Goal: Information Seeking & Learning: Learn about a topic

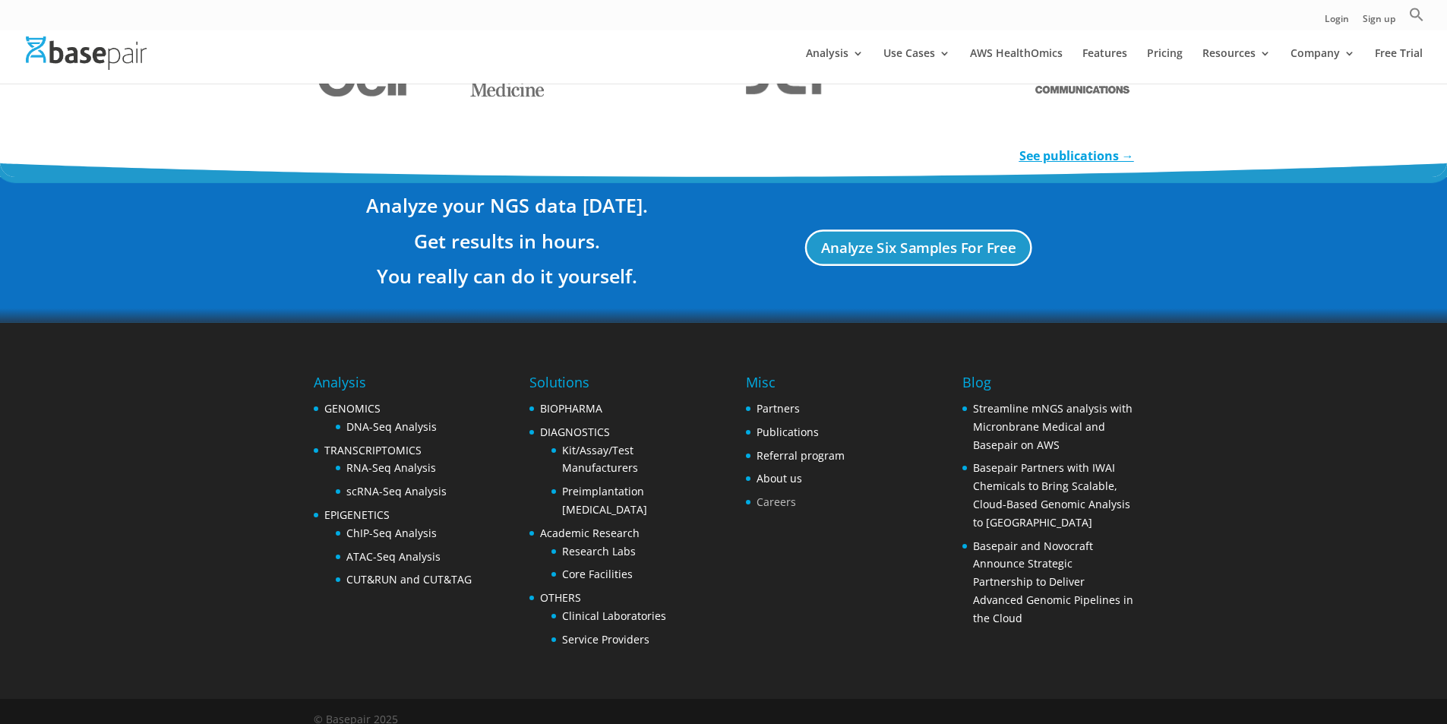
click at [776, 495] on link "Careers" at bounding box center [777, 502] width 40 height 14
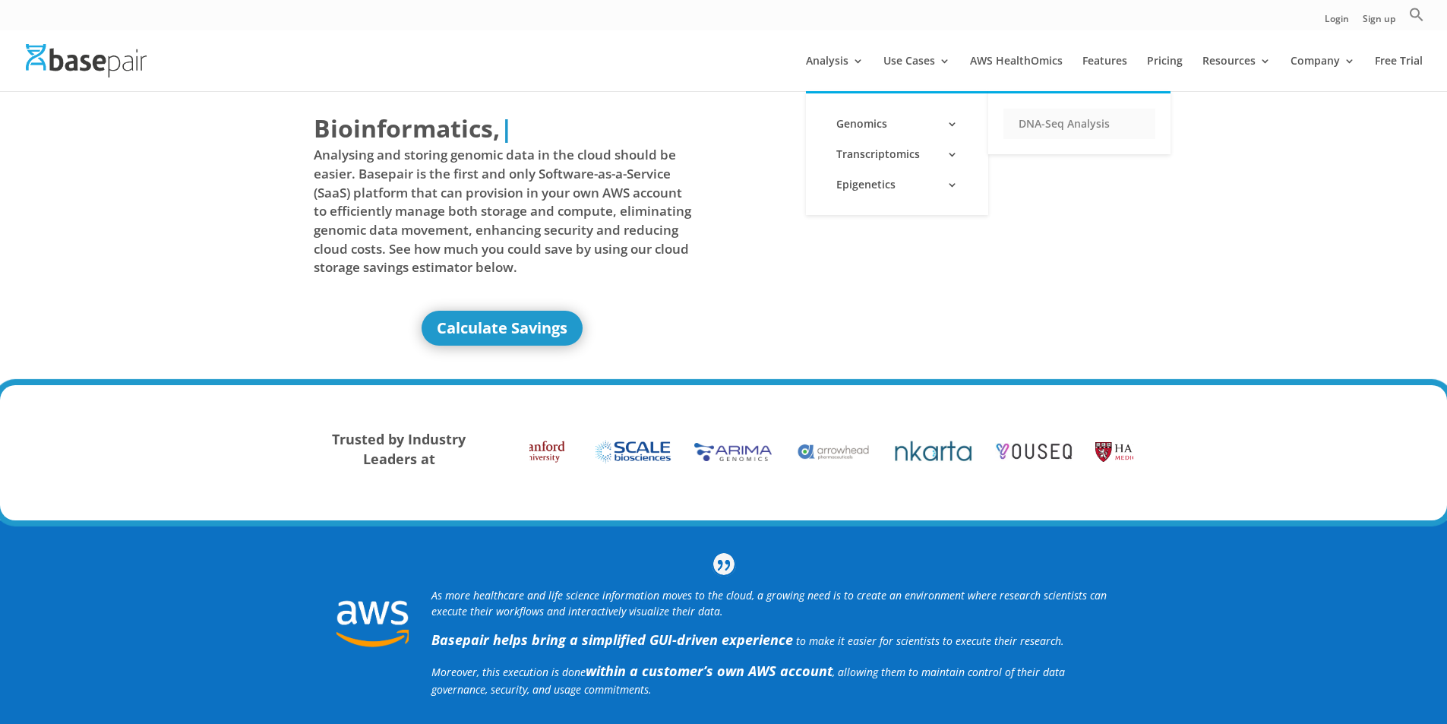
click at [1052, 115] on link "DNA-Seq Analysis" at bounding box center [1080, 124] width 152 height 30
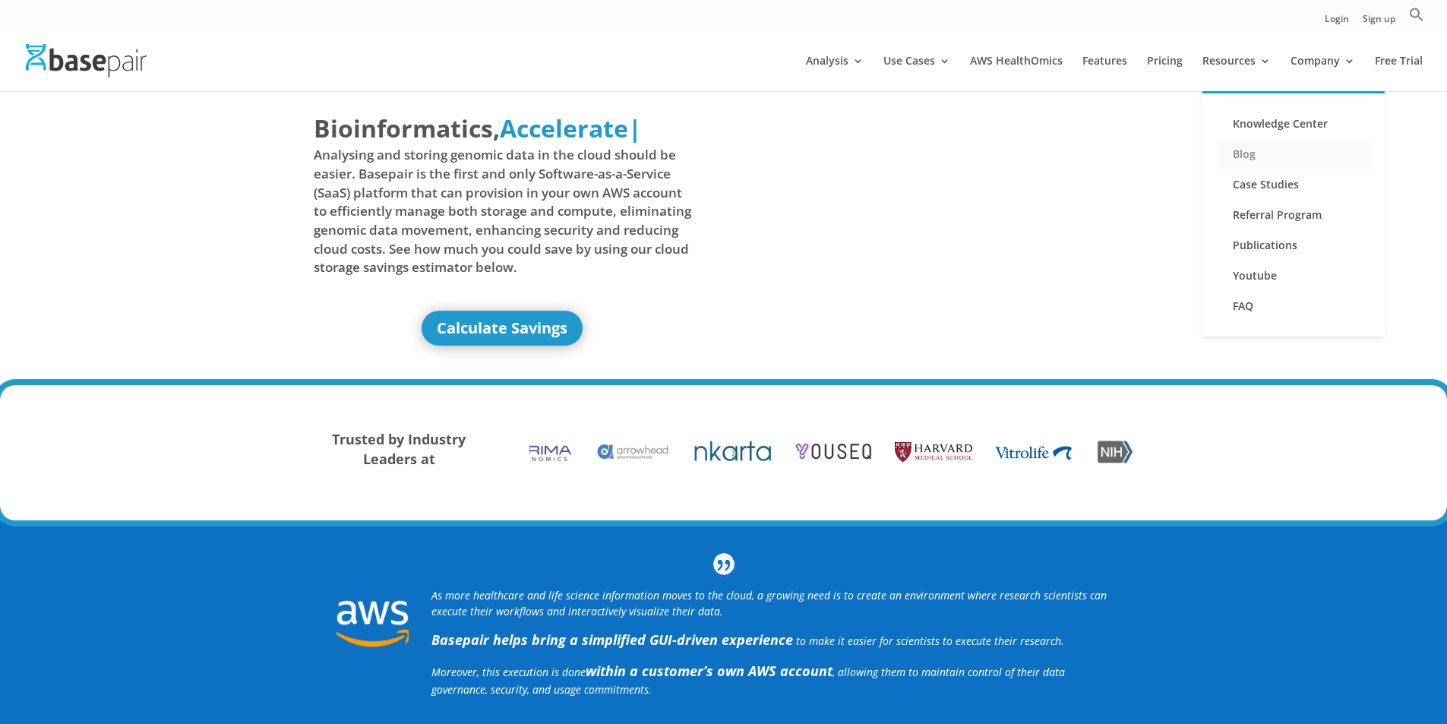
click at [1262, 157] on link "Blog" at bounding box center [1294, 154] width 152 height 30
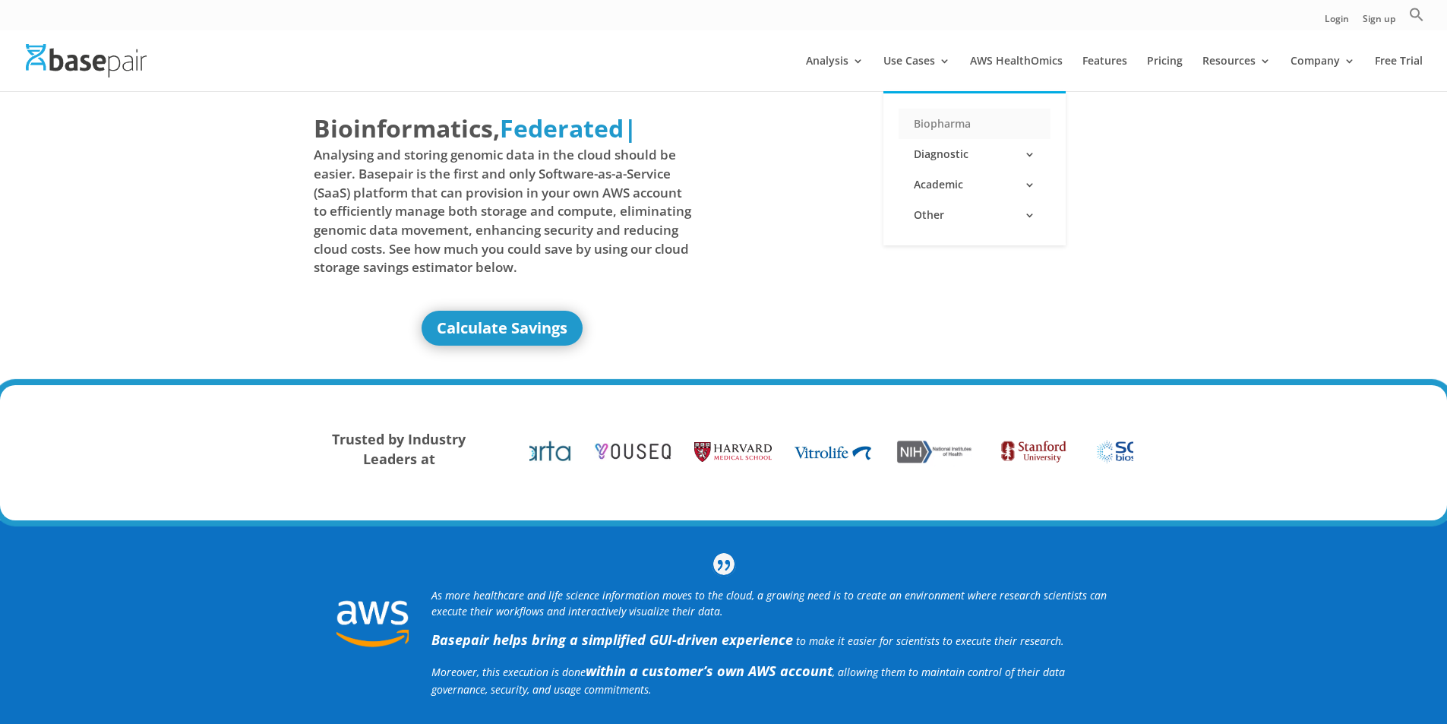
click at [952, 128] on link "Biopharma" at bounding box center [975, 124] width 152 height 30
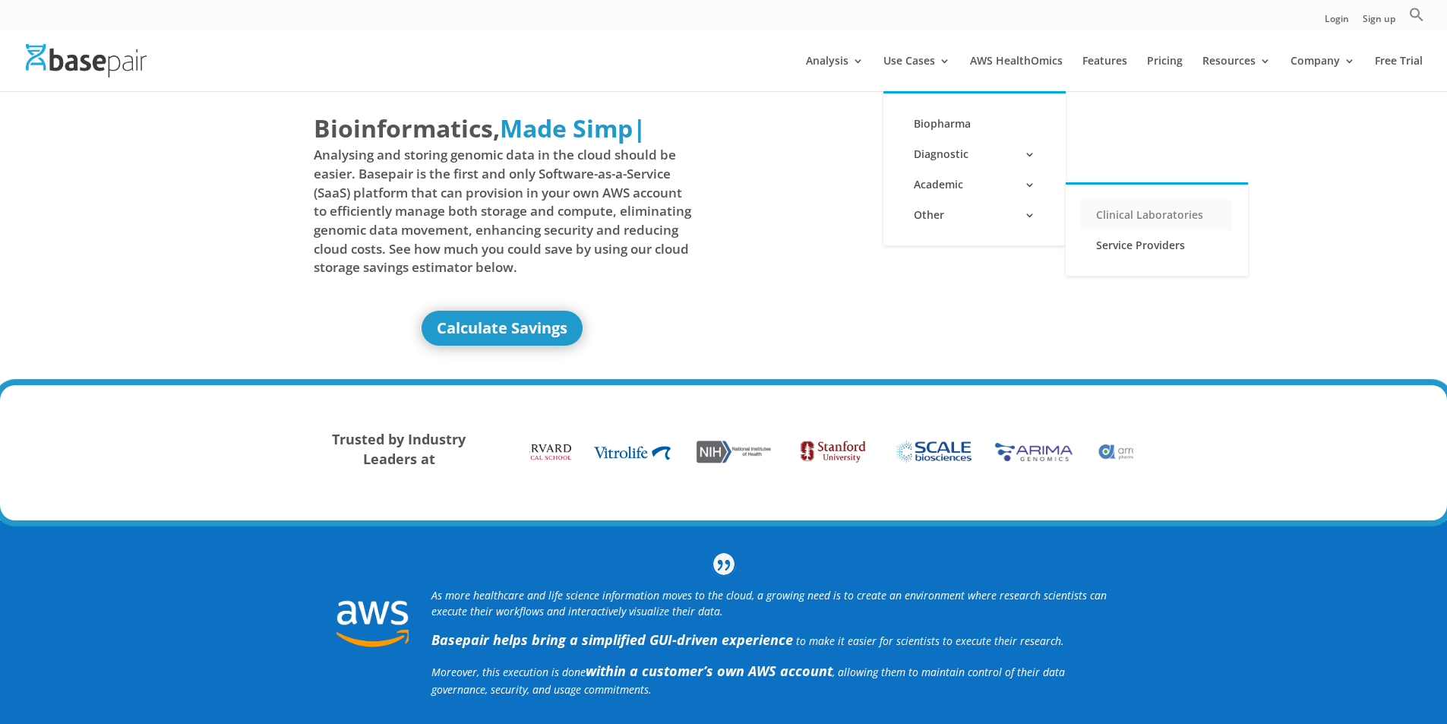
click at [1115, 209] on link "Clinical Laboratories" at bounding box center [1157, 215] width 152 height 30
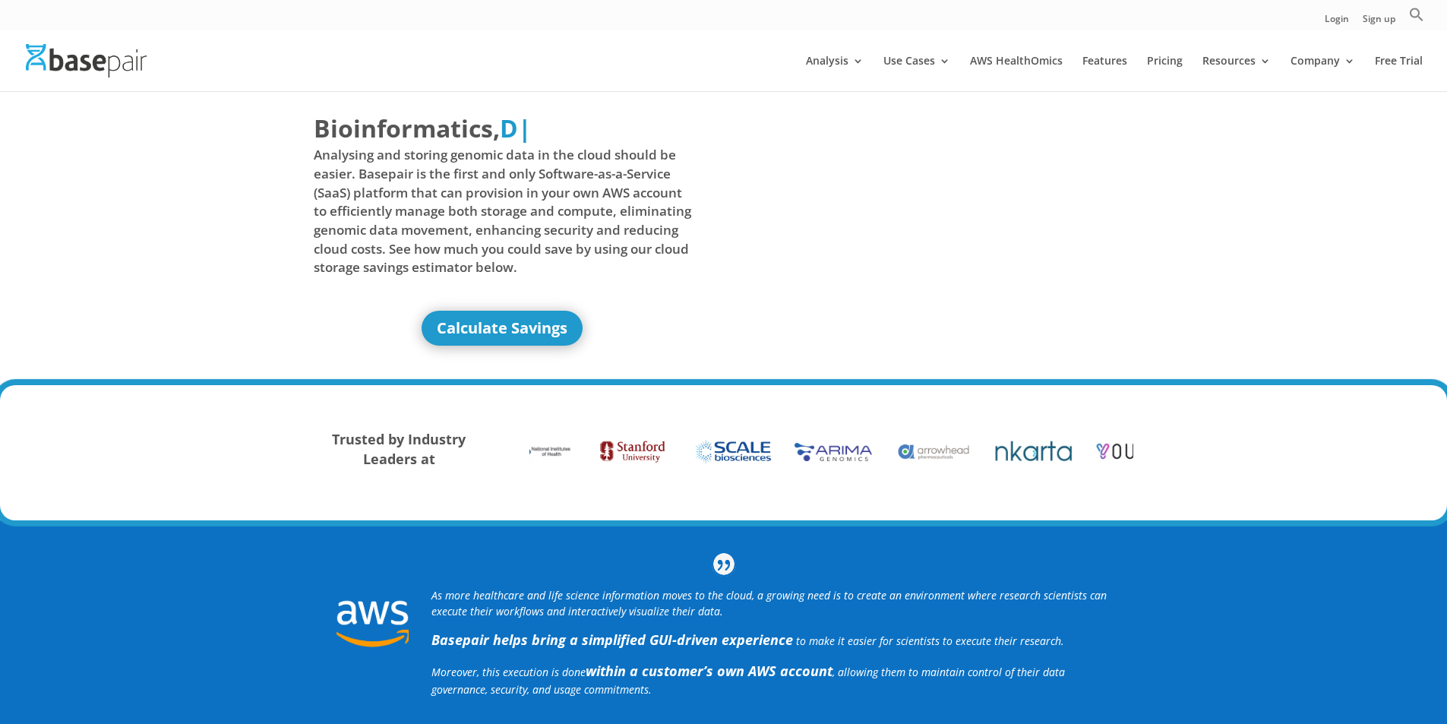
click at [1280, 207] on div "Bioinformatics, Delivered Made Simple Accelerated Federated D | Analysing and s…" at bounding box center [723, 238] width 1447 height 296
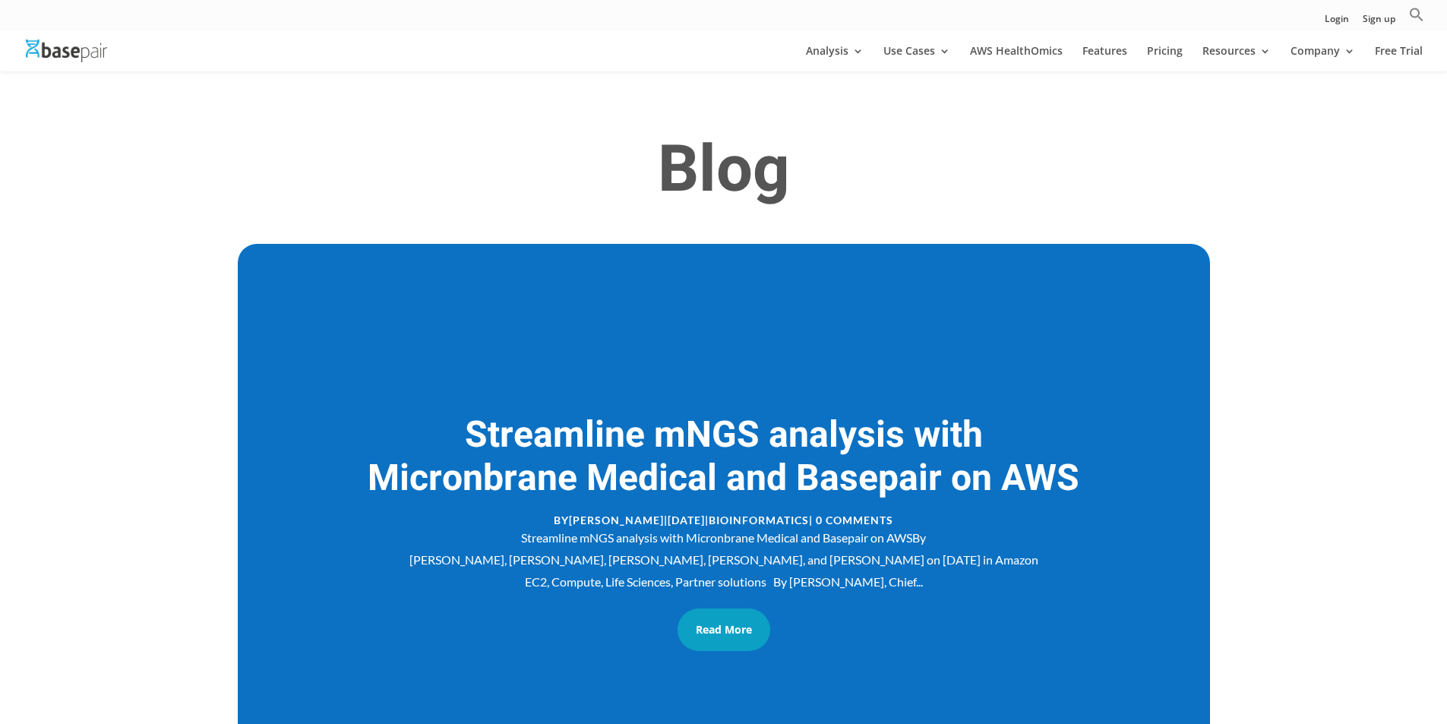
scroll to position [70, 0]
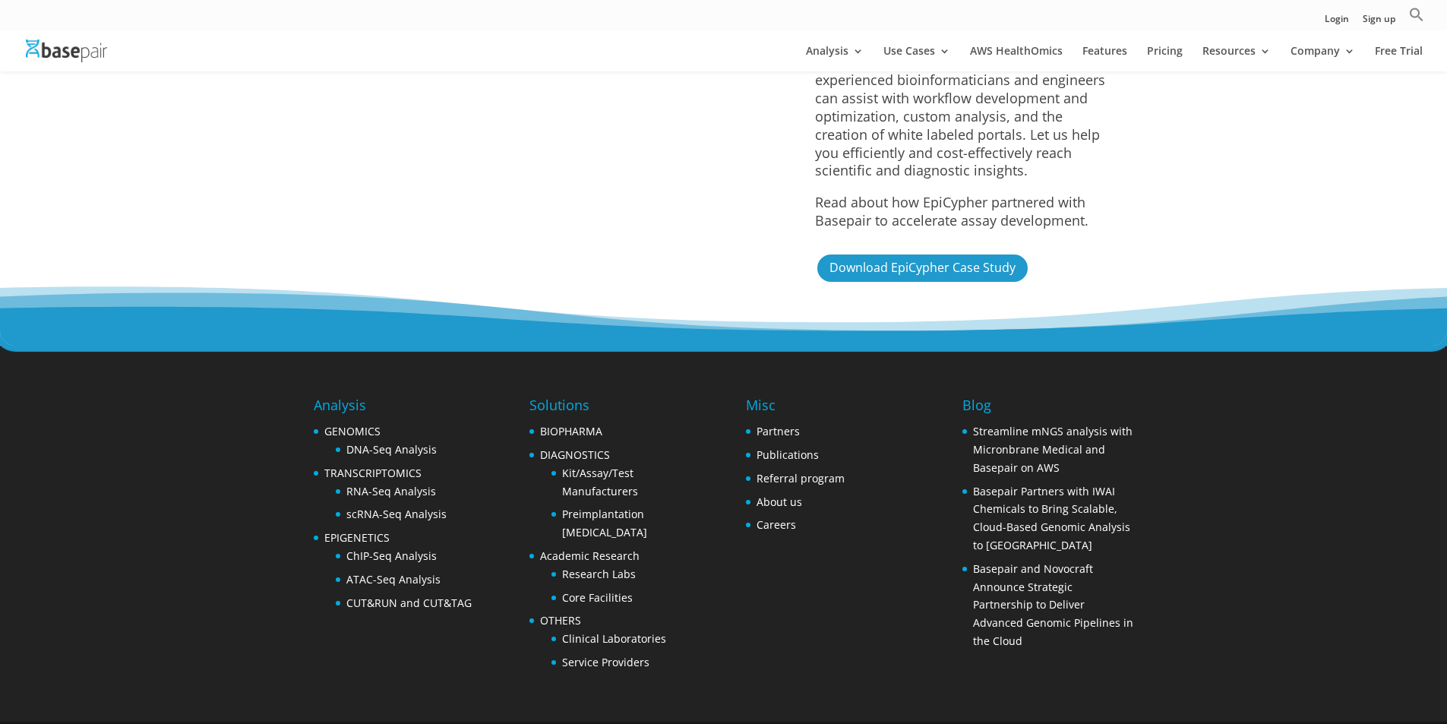
scroll to position [3860, 0]
